Goal: Obtain resource: Download file/media

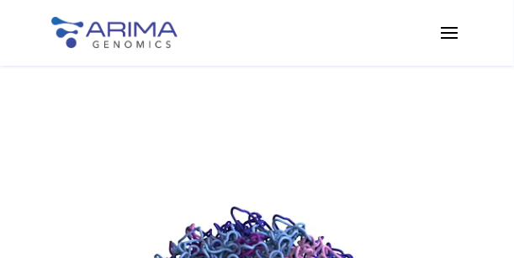
click at [450, 34] on span at bounding box center [449, 32] width 27 height 27
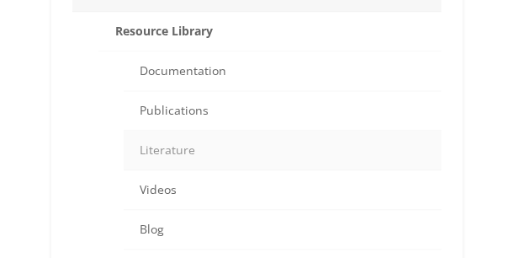
scroll to position [902, 0]
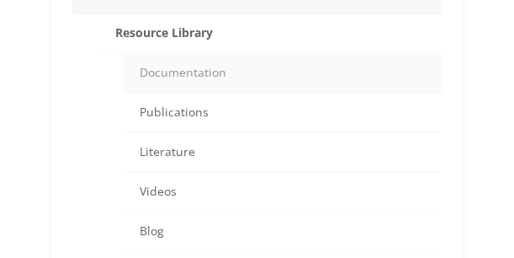
click at [281, 68] on link "Documentation" at bounding box center [283, 73] width 319 height 40
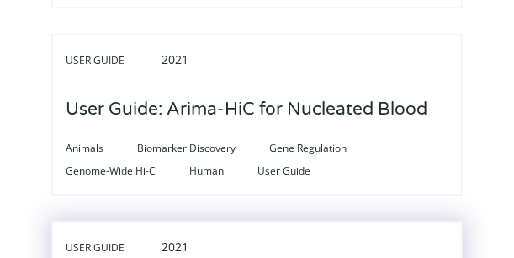
scroll to position [6302, 0]
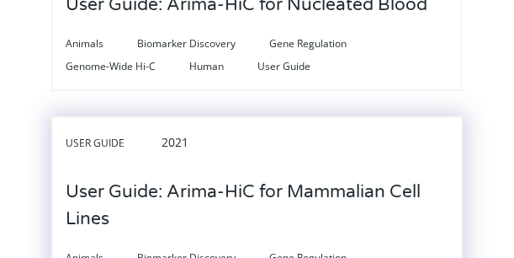
click at [234, 166] on h3 "User Guide: Arima-HiC for Mammalian Cell Lines" at bounding box center [257, 205] width 383 height 79
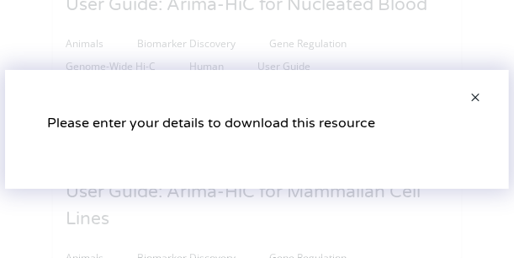
click at [473, 98] on span at bounding box center [476, 98] width 34 height 40
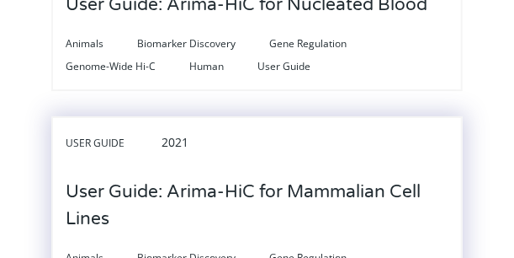
click at [259, 166] on h3 "User Guide: Arima-HiC for Mammalian Cell Lines" at bounding box center [257, 205] width 383 height 79
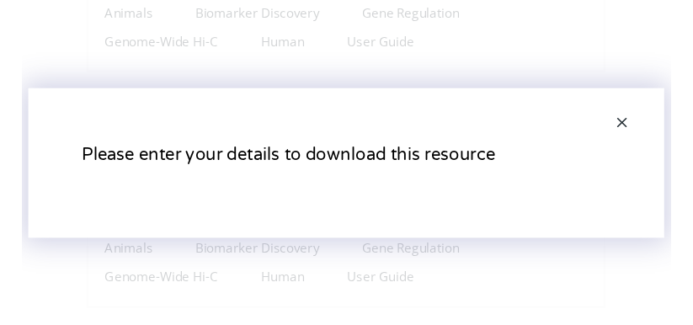
scroll to position [6536, 0]
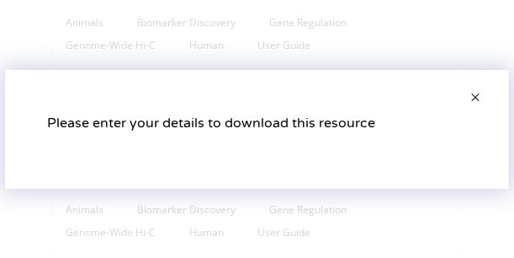
click at [476, 95] on span at bounding box center [476, 98] width 34 height 40
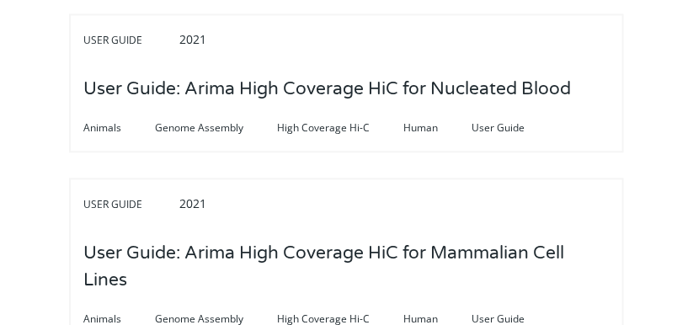
scroll to position [0, 0]
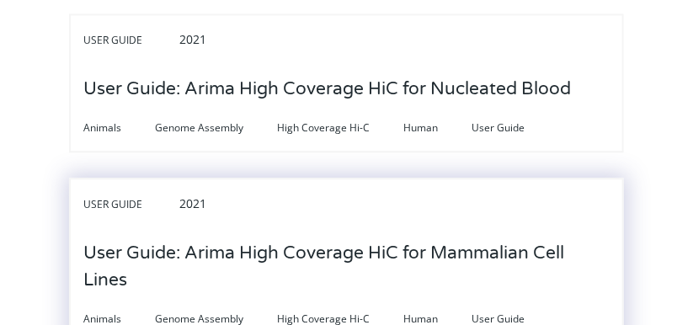
click at [428, 227] on h3 "User Guide: Arima High Coverage HiC for Mammalian Cell Lines" at bounding box center [345, 266] width 525 height 79
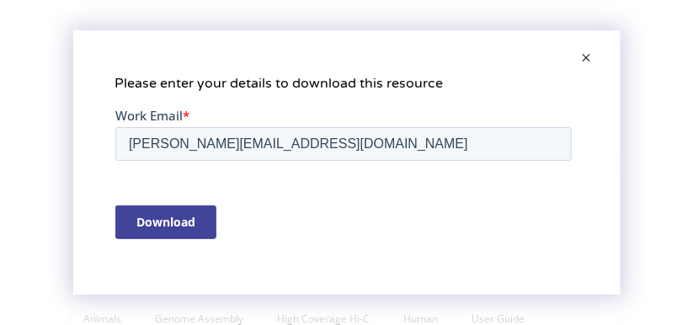
click at [195, 218] on input "Download" at bounding box center [164, 221] width 101 height 34
click at [513, 56] on span at bounding box center [587, 59] width 34 height 40
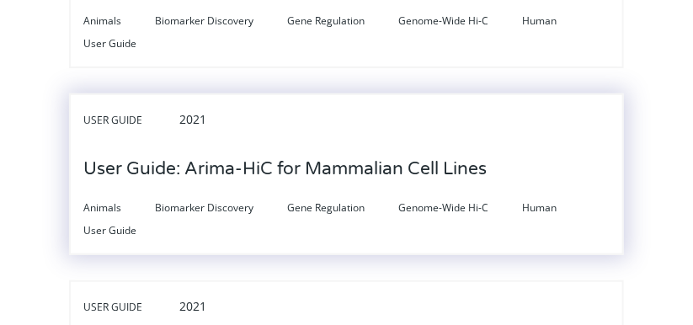
scroll to position [5888, 0]
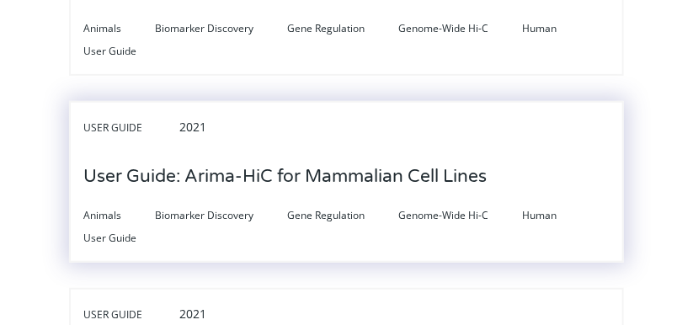
click at [334, 151] on h3 "User Guide: Arima-HiC for Mammalian Cell Lines" at bounding box center [284, 177] width 403 height 52
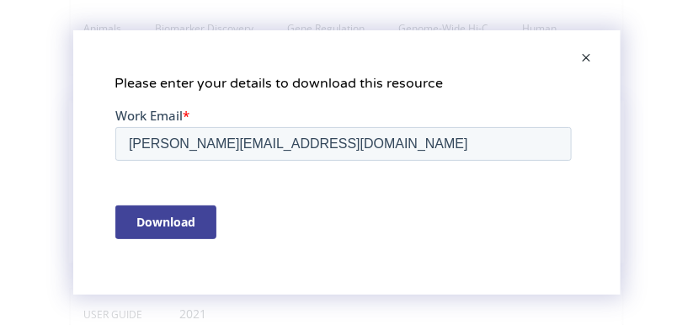
scroll to position [0, 0]
click at [142, 222] on input "Download" at bounding box center [164, 221] width 101 height 34
click at [513, 57] on span at bounding box center [587, 59] width 34 height 40
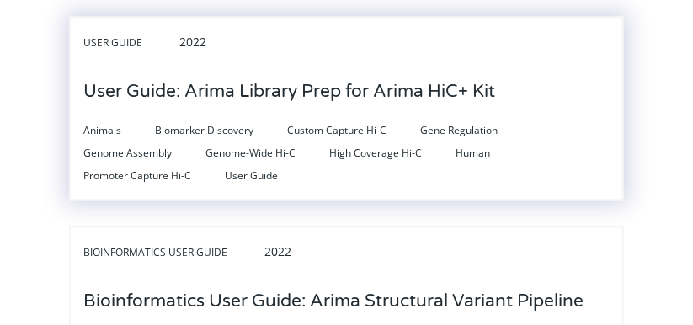
scroll to position [2192, 0]
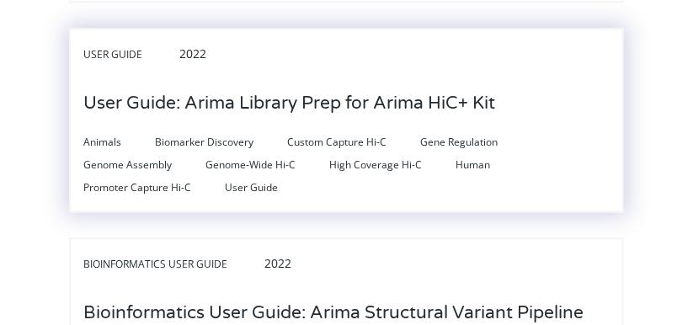
click at [356, 79] on h3 "User Guide: Arima Library Prep for Arima HiC+ Kit" at bounding box center [289, 103] width 412 height 52
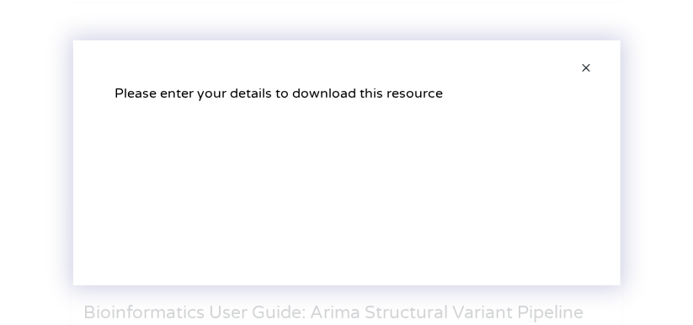
click at [513, 69] on span at bounding box center [587, 69] width 34 height 40
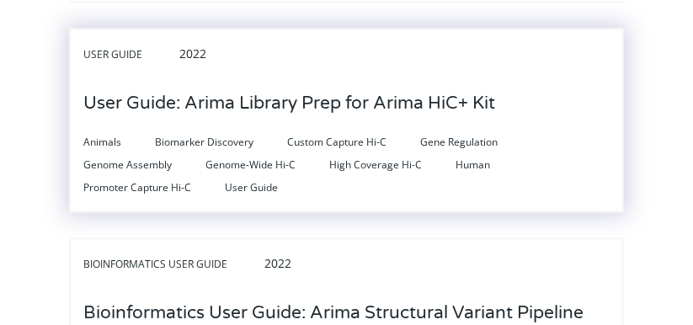
click at [411, 88] on h3 "User Guide: Arima Library Prep for Arima HiC+ Kit" at bounding box center [289, 103] width 412 height 52
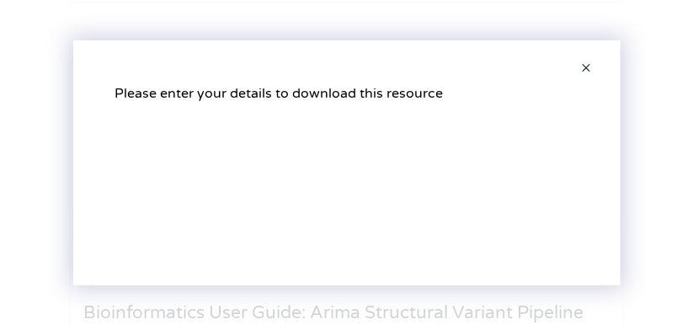
click at [513, 66] on span at bounding box center [587, 69] width 34 height 40
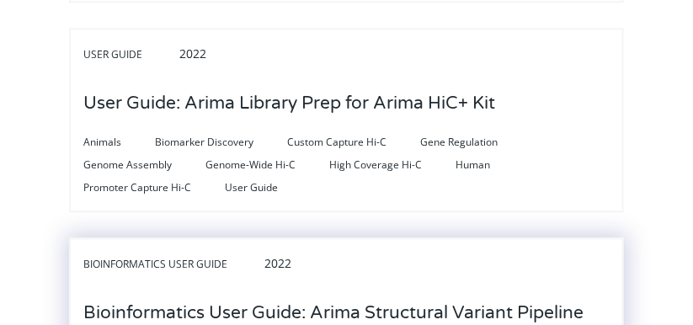
click at [460, 252] on div "Bioinformatics User Guide 2022" at bounding box center [345, 269] width 525 height 35
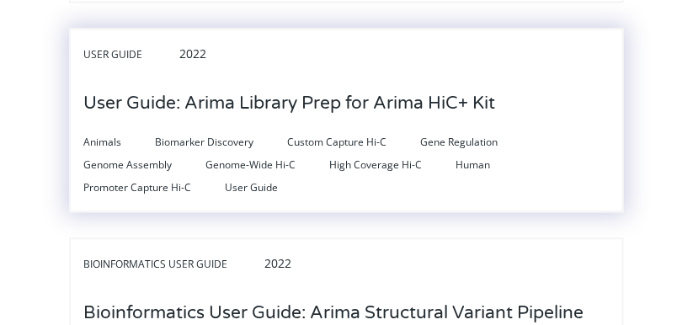
click at [429, 90] on h3 "User Guide: Arima Library Prep for Arima HiC+ Kit" at bounding box center [289, 103] width 412 height 52
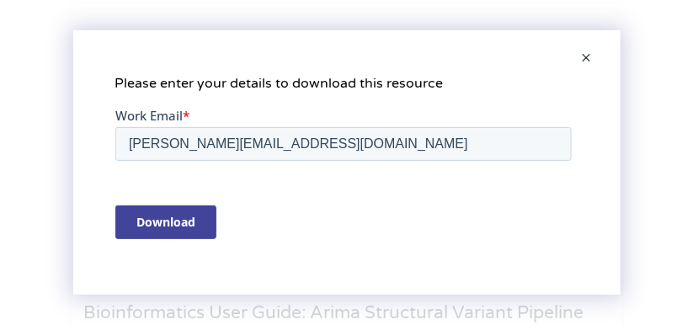
scroll to position [0, 0]
click at [315, 257] on div "Please enter your details to download this resource" at bounding box center [346, 162] width 547 height 265
click at [182, 221] on input "Download" at bounding box center [164, 221] width 101 height 34
